Goal: Information Seeking & Learning: Find specific fact

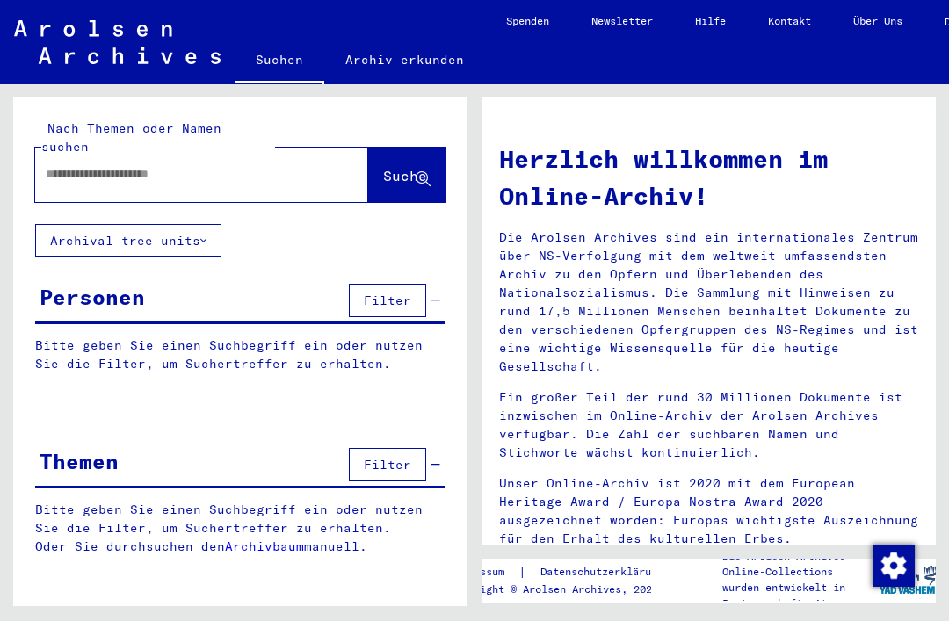
click at [128, 165] on input "text" at bounding box center [181, 174] width 270 height 18
type input "**********"
click at [394, 167] on span "Suche" at bounding box center [405, 176] width 44 height 18
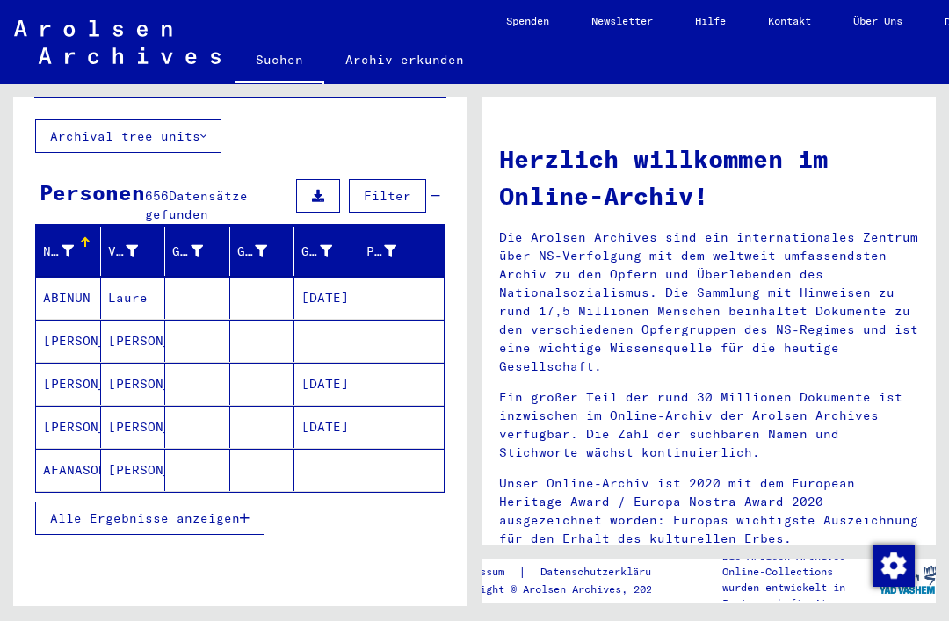
scroll to position [104, 0]
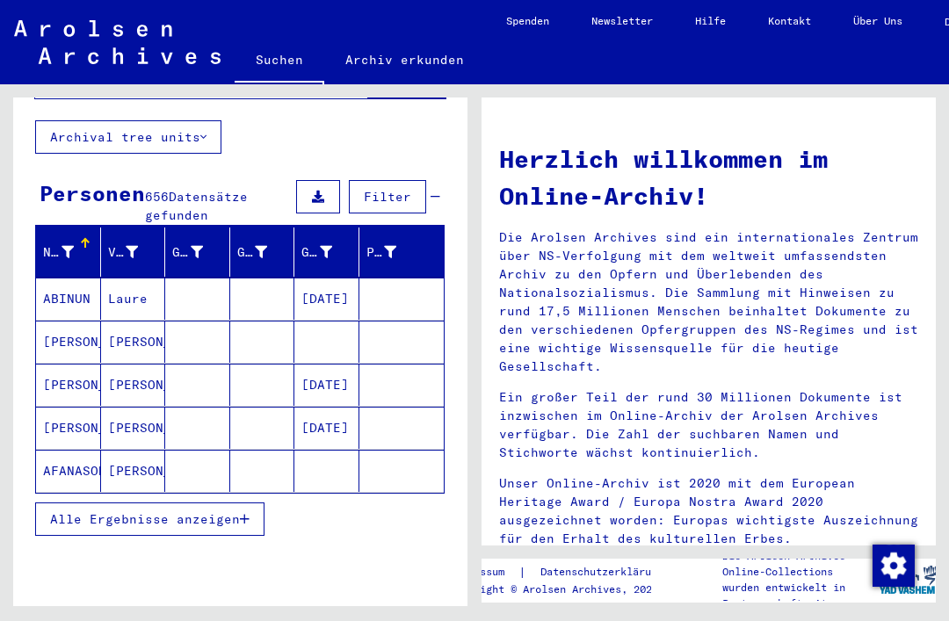
click at [168, 511] on span "Alle Ergebnisse anzeigen" at bounding box center [145, 519] width 190 height 16
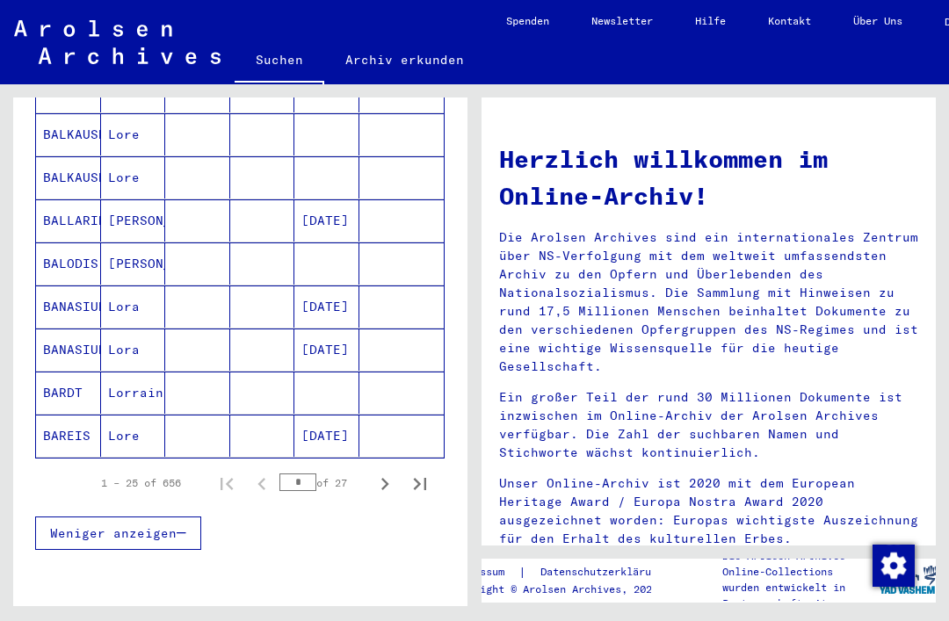
scroll to position [1000, 0]
click at [383, 478] on icon "Next page" at bounding box center [385, 484] width 8 height 12
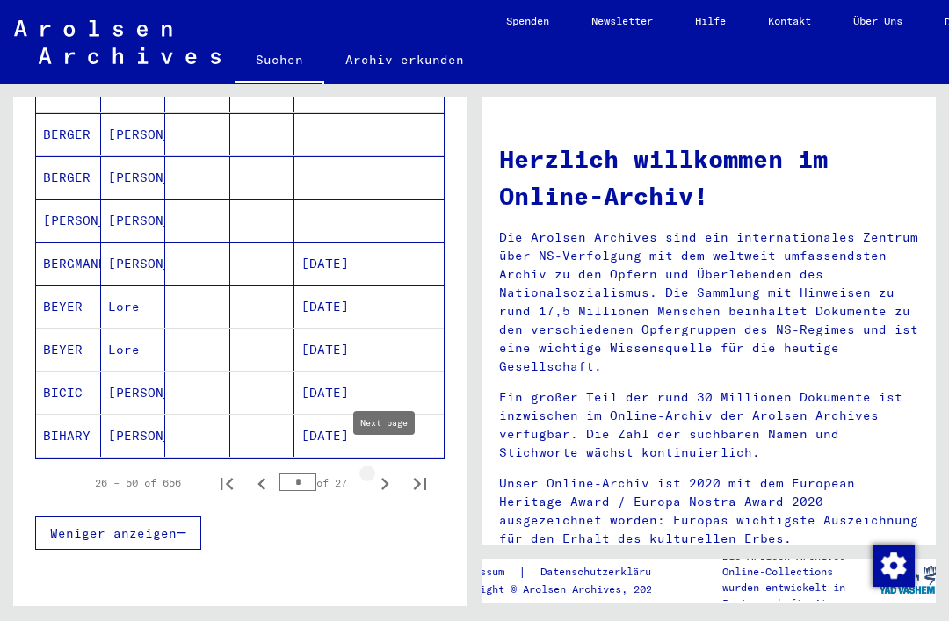
click at [389, 472] on icon "Next page" at bounding box center [384, 484] width 25 height 25
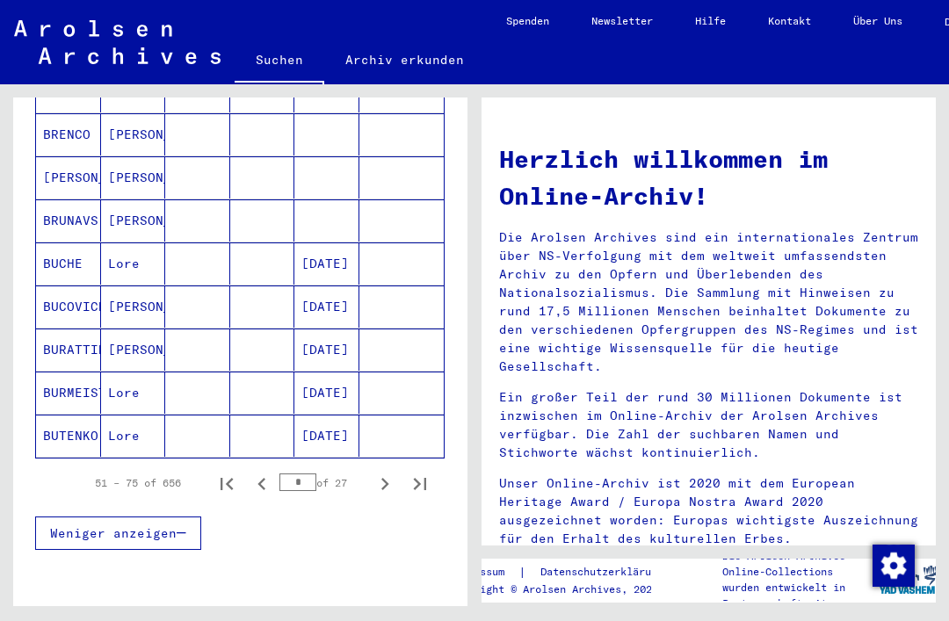
click at [423, 472] on icon "Last page" at bounding box center [420, 484] width 25 height 25
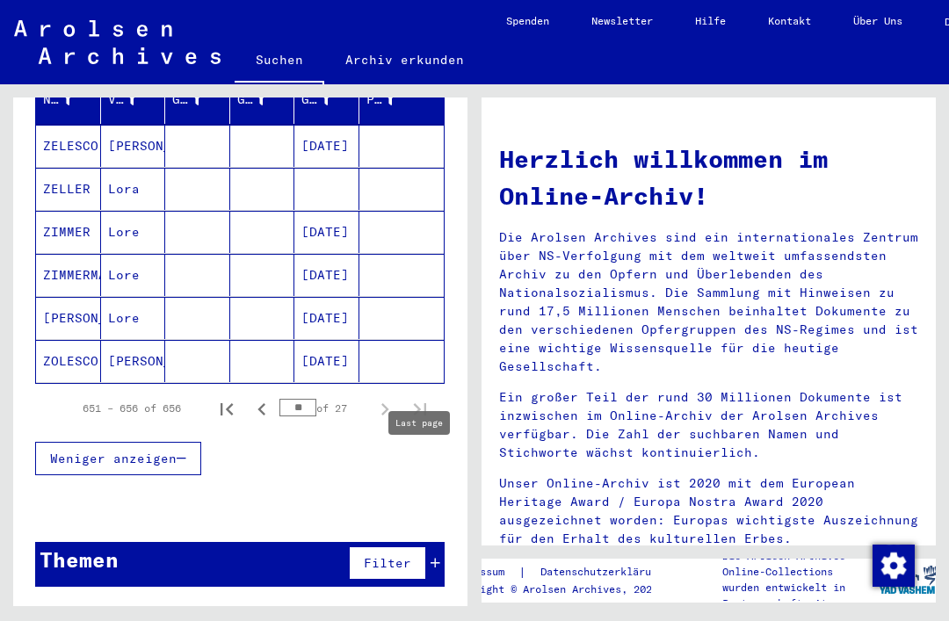
scroll to position [182, 0]
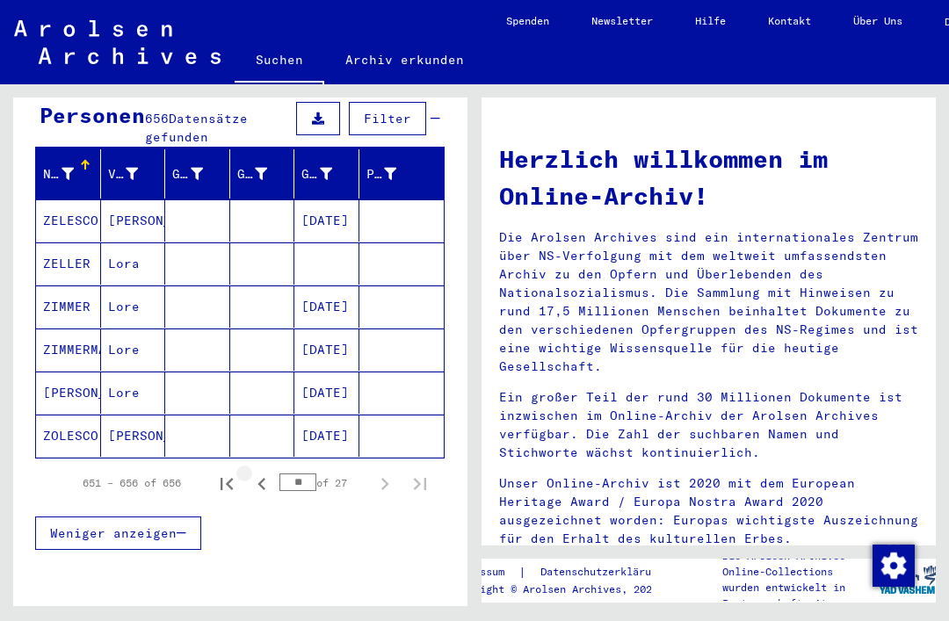
click at [262, 478] on icon "Previous page" at bounding box center [261, 484] width 8 height 12
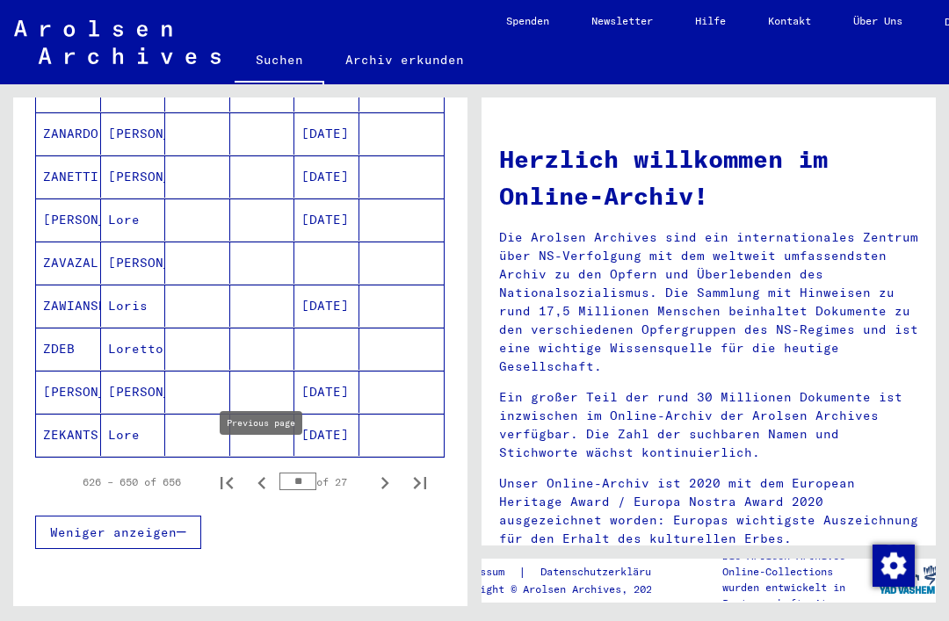
scroll to position [1000, 0]
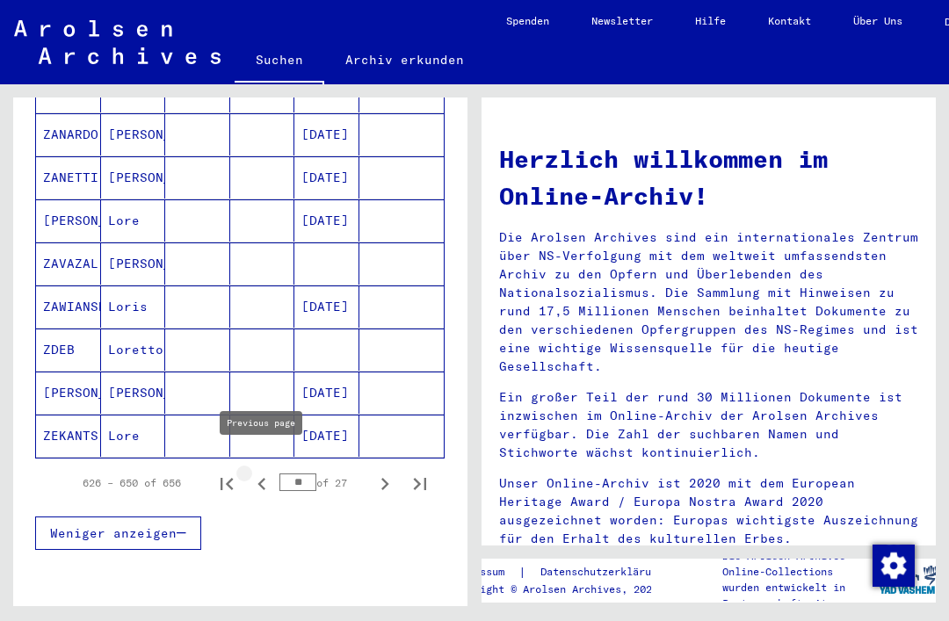
click at [259, 472] on icon "Previous page" at bounding box center [261, 484] width 25 height 25
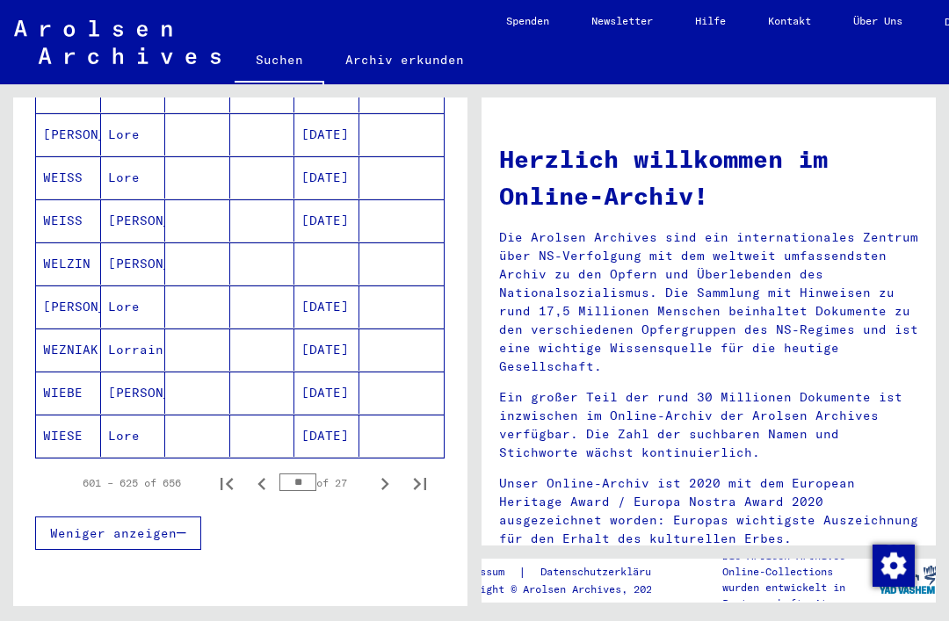
click at [264, 478] on icon "Previous page" at bounding box center [261, 484] width 8 height 12
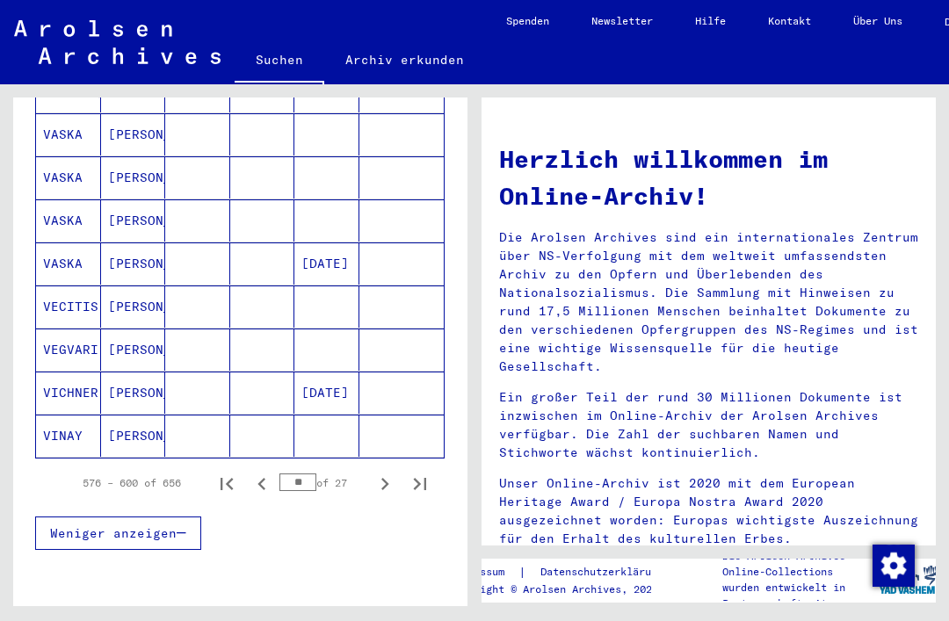
click at [260, 478] on icon "Previous page" at bounding box center [261, 484] width 8 height 12
click at [264, 473] on icon "Previous page" at bounding box center [261, 484] width 25 height 25
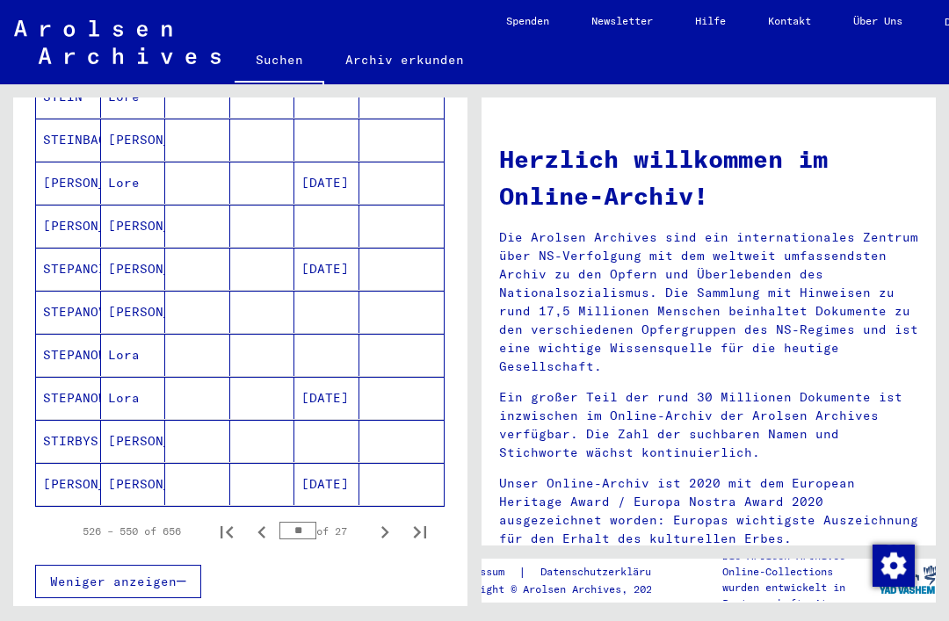
scroll to position [952, 0]
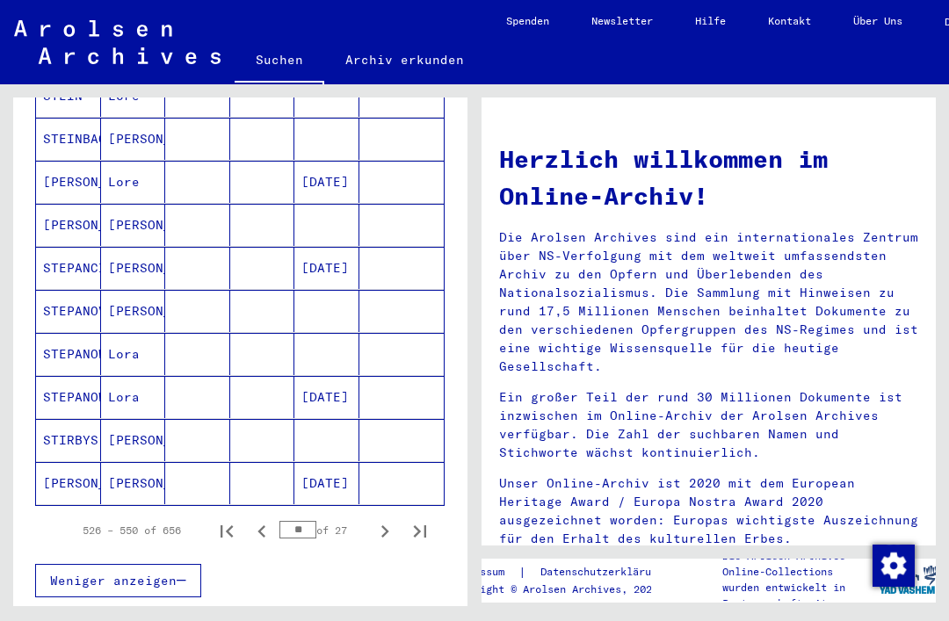
click at [261, 519] on icon "Previous page" at bounding box center [261, 531] width 25 height 25
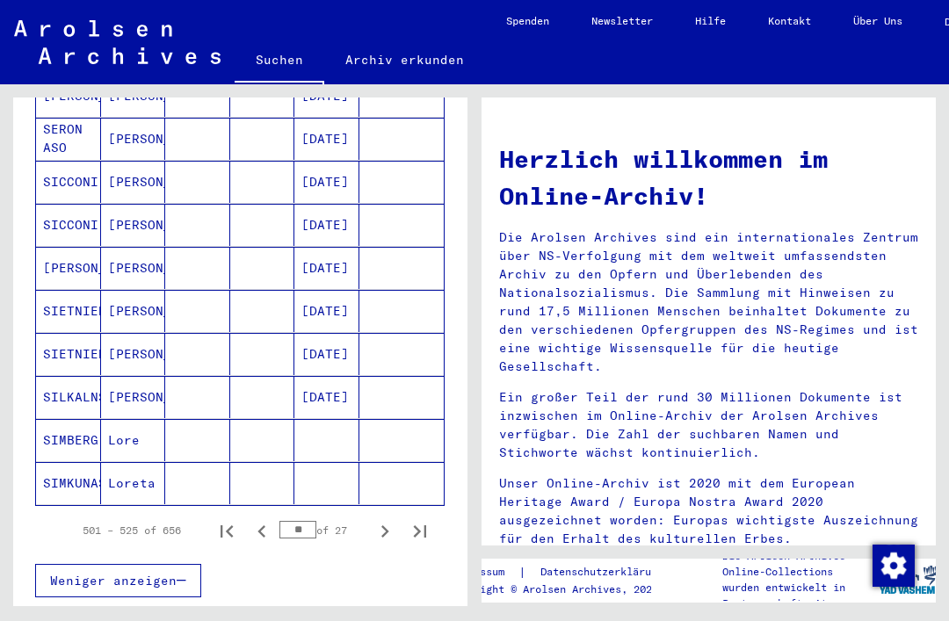
click at [257, 376] on mat-cell at bounding box center [262, 397] width 65 height 42
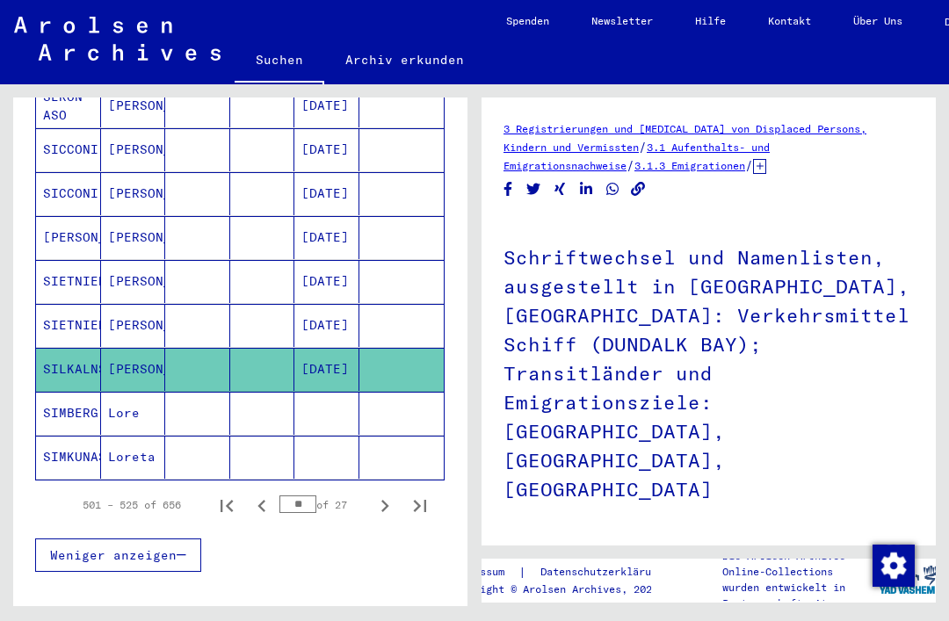
scroll to position [1005, 0]
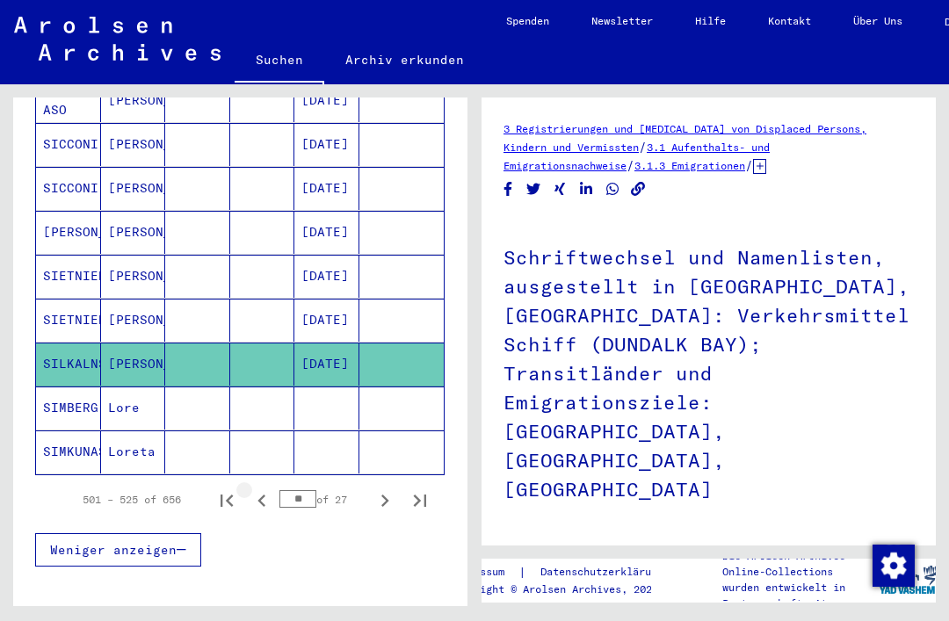
click at [262, 488] on icon "Previous page" at bounding box center [261, 500] width 25 height 25
type input "**"
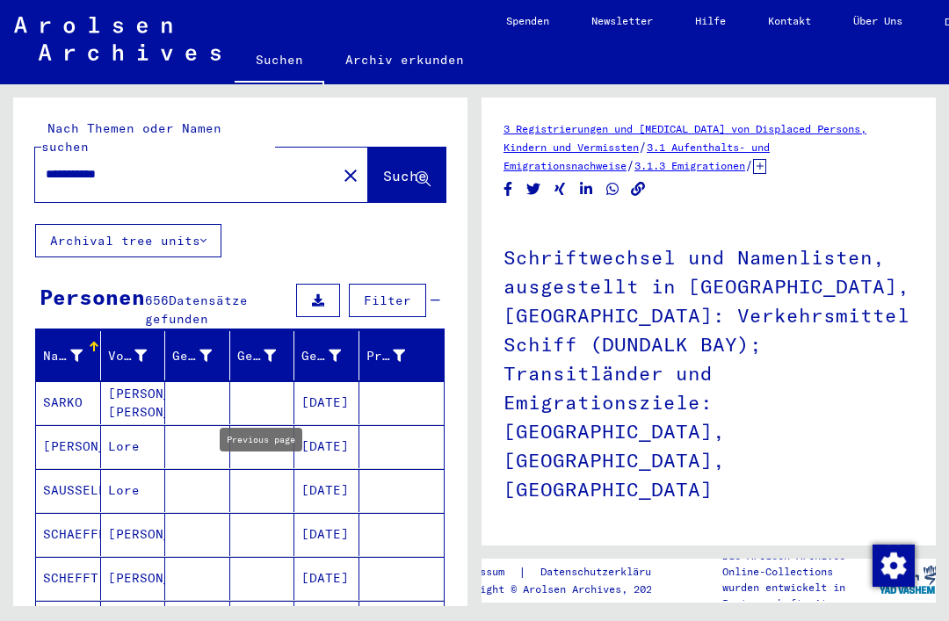
scroll to position [0, 0]
